Goal: Task Accomplishment & Management: Use online tool/utility

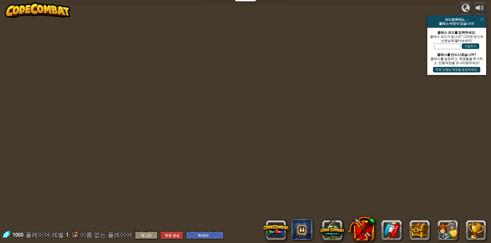
select select "ko"
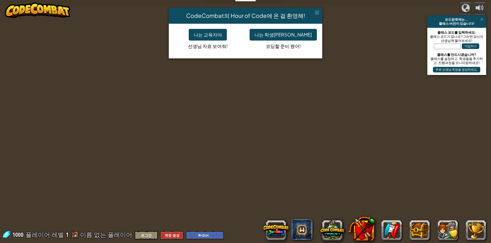
select select "ko"
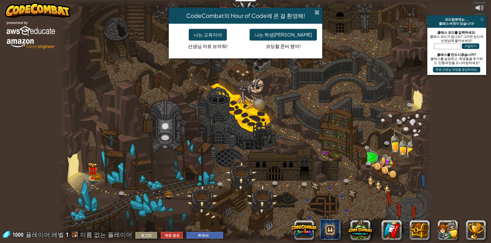
click at [316, 13] on span at bounding box center [316, 12] width 5 height 5
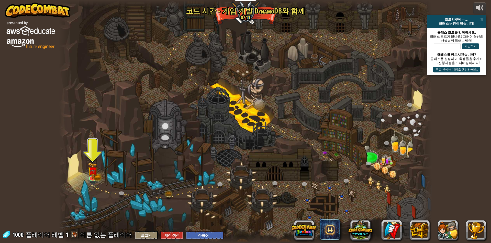
click at [87, 176] on div at bounding box center [245, 121] width 373 height 243
click at [91, 172] on img at bounding box center [93, 167] width 10 height 22
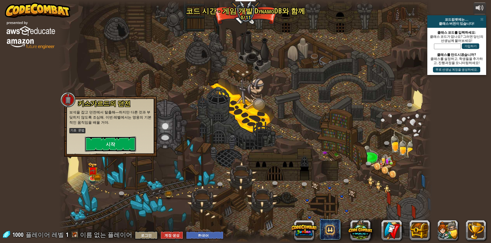
click at [118, 144] on button "시작" at bounding box center [110, 144] width 51 height 15
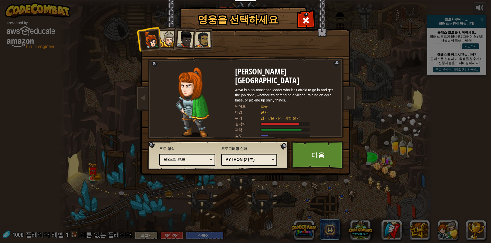
click at [183, 38] on div at bounding box center [185, 39] width 17 height 17
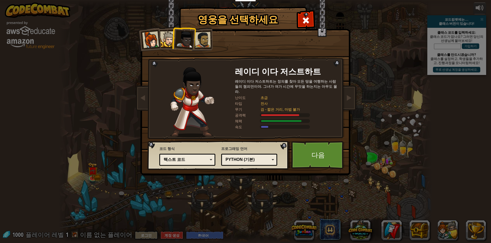
click at [204, 158] on div "텍스트 코드" at bounding box center [186, 160] width 44 height 6
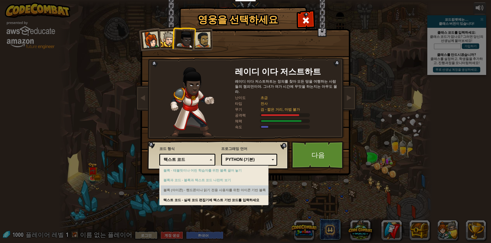
click at [223, 192] on div "블록 (아이콘) - 핸드폰이나 읽기 전용 사용자를 위한 아이콘 기반 블록" at bounding box center [214, 191] width 107 height 10
click at [211, 194] on div "블록 (아이콘) - 핸드폰이나 읽기 전용 사용자를 위한 아이콘 기반 블록" at bounding box center [214, 191] width 107 height 10
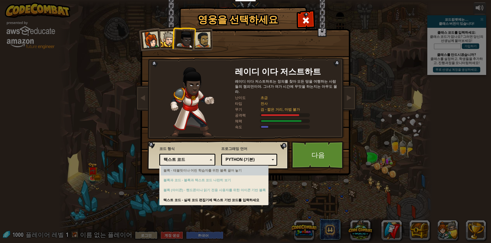
click at [255, 159] on div "Python (기본)" at bounding box center [247, 160] width 44 height 6
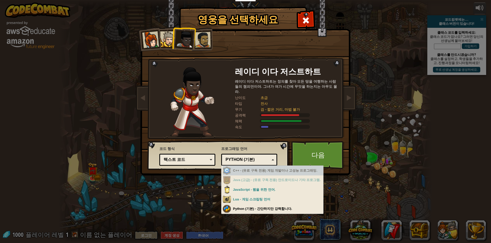
click at [262, 160] on div "Python (기본)" at bounding box center [247, 160] width 44 height 6
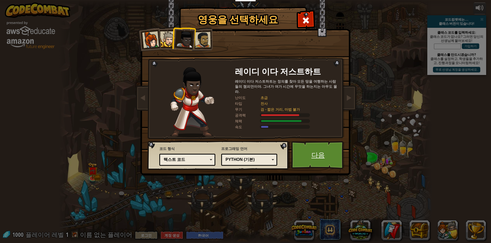
click at [315, 150] on link "다음" at bounding box center [317, 155] width 53 height 28
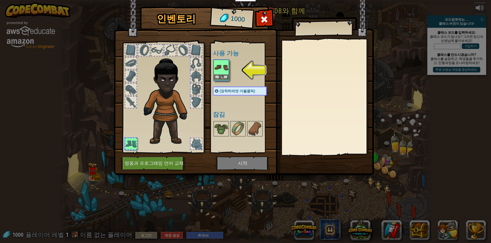
click at [221, 73] on img at bounding box center [221, 67] width 14 height 14
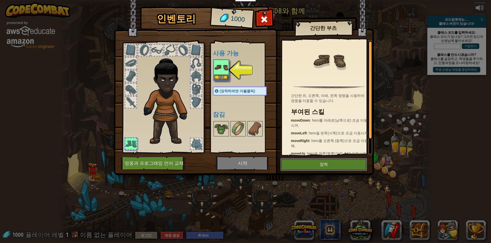
click at [299, 164] on button "장착" at bounding box center [323, 164] width 86 height 13
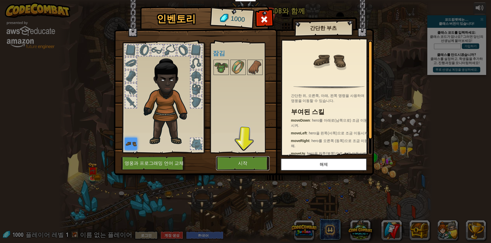
click at [252, 163] on button "시작" at bounding box center [242, 164] width 53 height 14
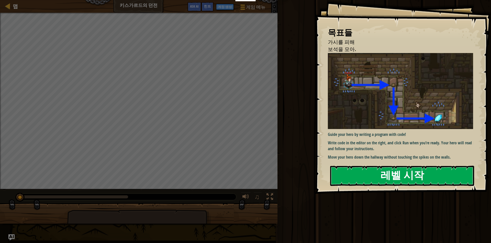
click at [440, 178] on button "레벨 시작" at bounding box center [402, 176] width 144 height 20
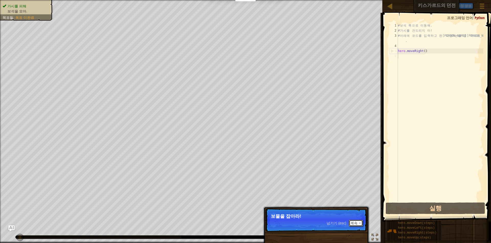
click at [354, 223] on button "계속" at bounding box center [355, 223] width 14 height 7
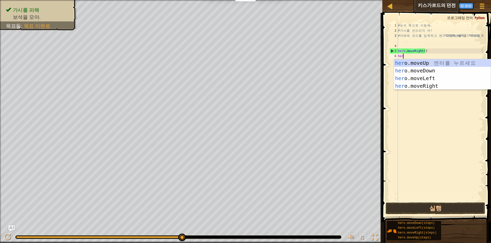
scroll to position [2, 0]
type textarea "hero"
click at [425, 72] on div "hero .moveUp 엔 터 를 누 르 세 요 hero .moveDown 엔 터 를 누 르 세 요 hero .moveLeft 엔 터 를 누 …" at bounding box center [442, 82] width 97 height 46
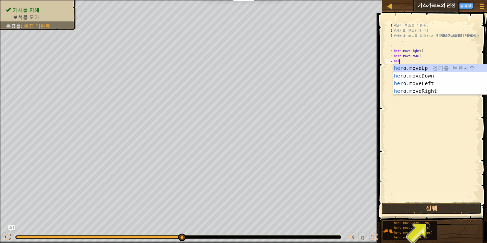
type textarea "hero"
click at [428, 91] on div "hero .moveUp 엔 터 를 누 르 세 요 hero .moveDown 엔 터 를 누 르 세 요 hero .moveLeft 엔 터 를 누 …" at bounding box center [441, 87] width 97 height 46
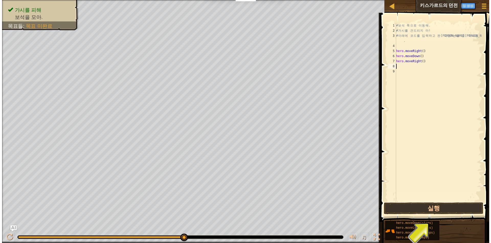
scroll to position [2, 0]
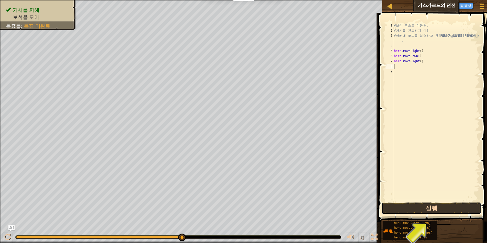
click at [442, 207] on button "실행" at bounding box center [430, 209] width 99 height 12
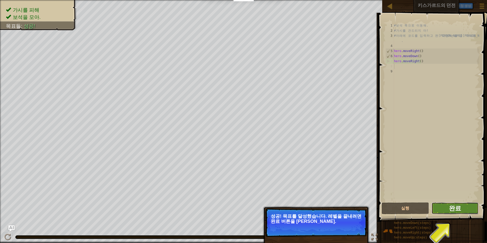
click at [460, 205] on span "완료" at bounding box center [455, 208] width 12 height 8
